Goal: Task Accomplishment & Management: Use online tool/utility

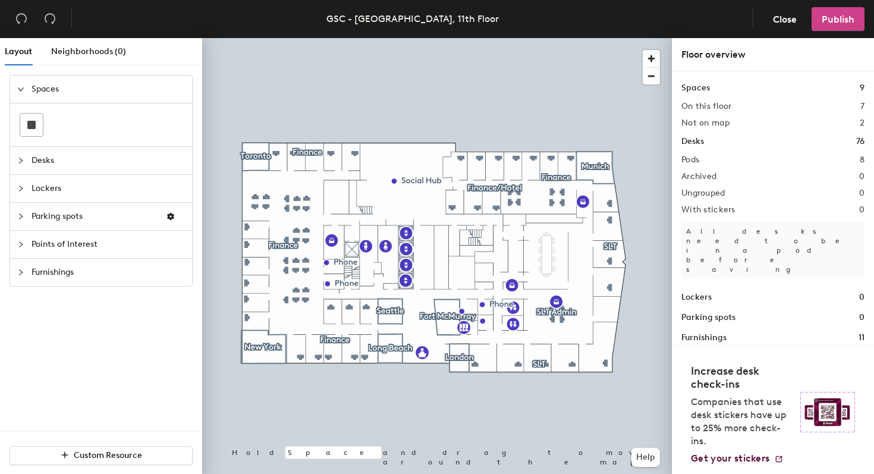
click at [837, 12] on button "Publish" at bounding box center [838, 19] width 53 height 24
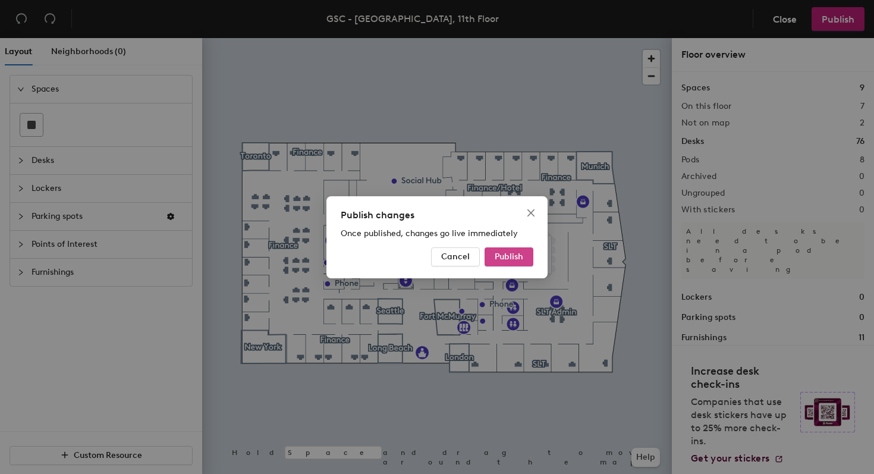
click at [511, 257] on span "Publish" at bounding box center [509, 257] width 29 height 10
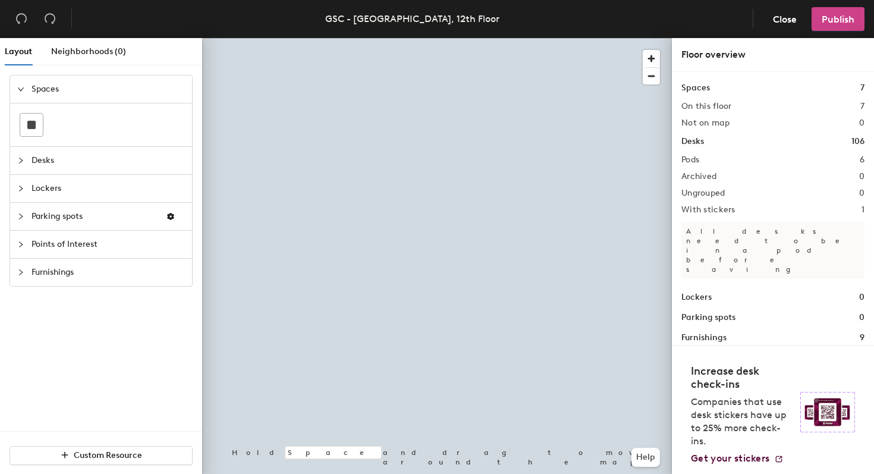
click at [843, 14] on span "Publish" at bounding box center [838, 19] width 33 height 11
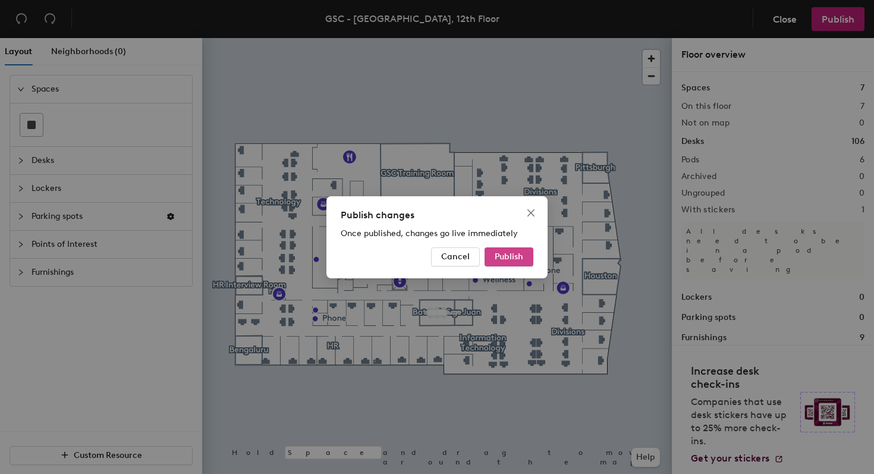
click at [526, 249] on button "Publish" at bounding box center [509, 256] width 49 height 19
